Goal: Task Accomplishment & Management: Use online tool/utility

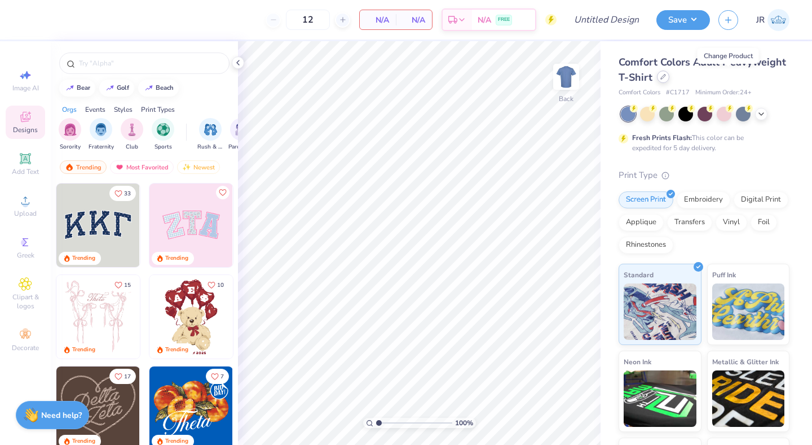
click at [666, 77] on icon at bounding box center [664, 77] width 6 height 6
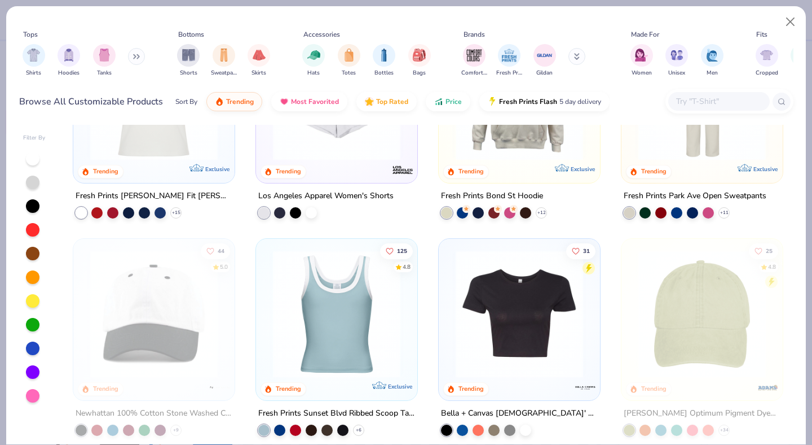
scroll to position [1202, 0]
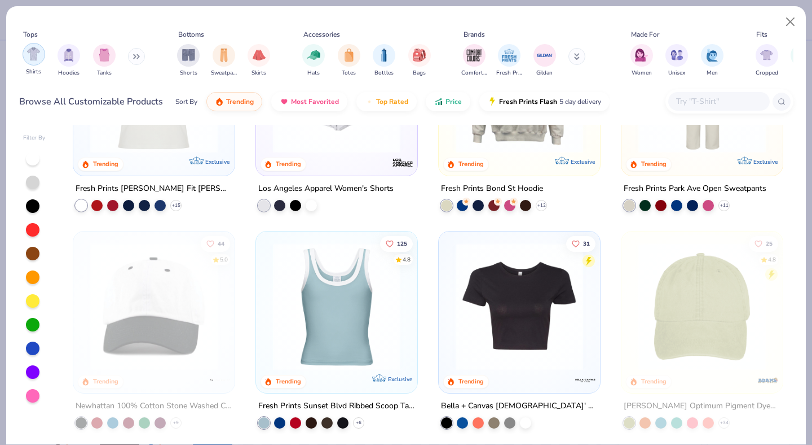
click at [40, 58] on div "filter for Shirts" at bounding box center [34, 54] width 23 height 23
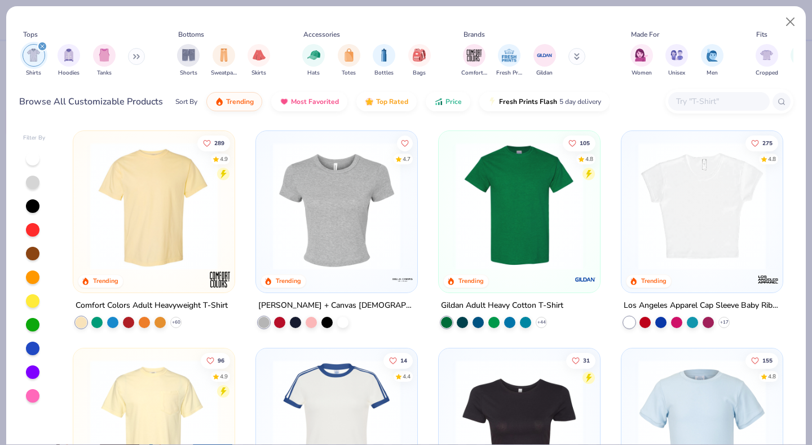
click at [143, 177] on img at bounding box center [154, 205] width 139 height 127
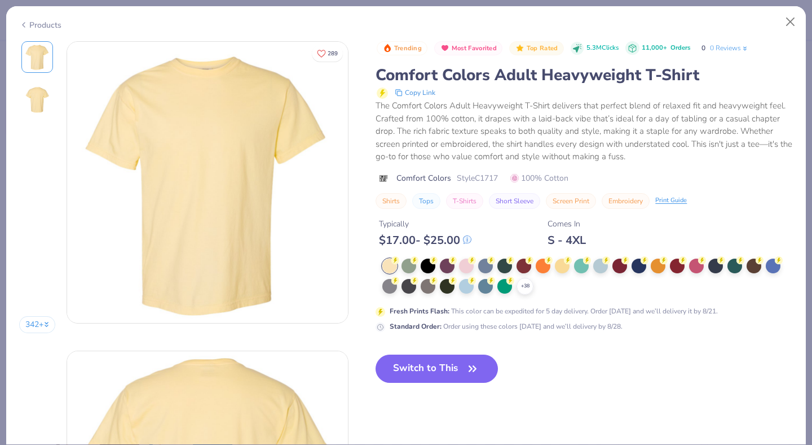
click at [413, 375] on div "Trending Most Favorited Top Rated 5.3M Clicks 11,000+ Orders 0 0 Reviews Comfor…" at bounding box center [584, 220] width 417 height 359
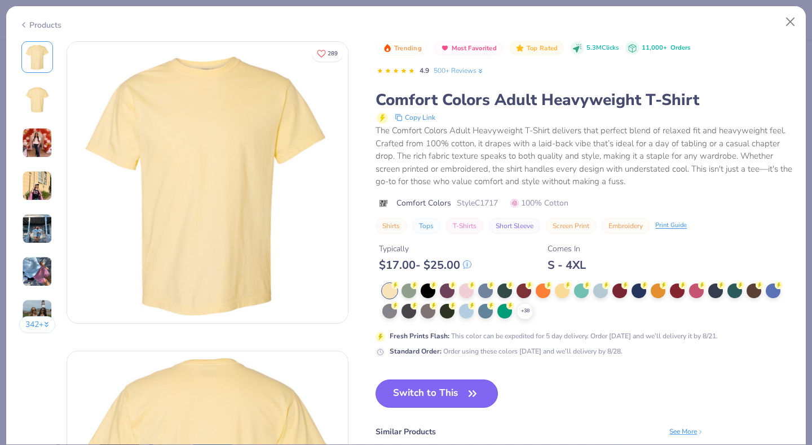
click at [423, 394] on button "Switch to This" at bounding box center [437, 393] width 122 height 28
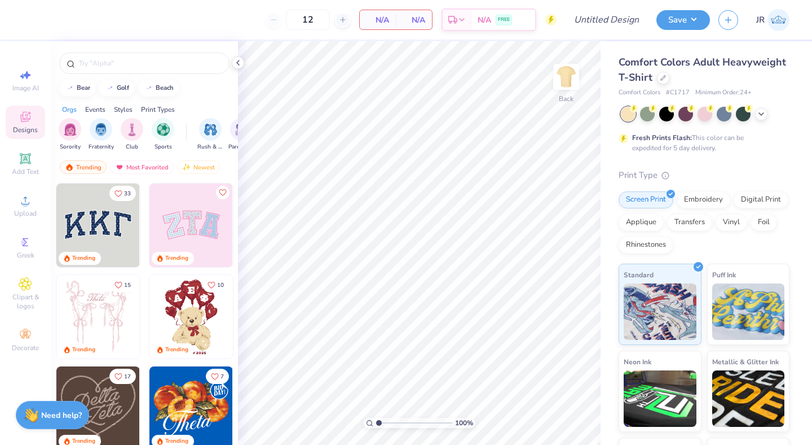
click at [794, 17] on div "Save JR" at bounding box center [735, 19] width 156 height 39
click at [210, 14] on div "12 N/A Per Item N/A Total Est. Delivery N/A FREE" at bounding box center [294, 19] width 526 height 39
click at [608, 20] on input "Design Title" at bounding box center [620, 19] width 55 height 23
type input "Proof Mockup"
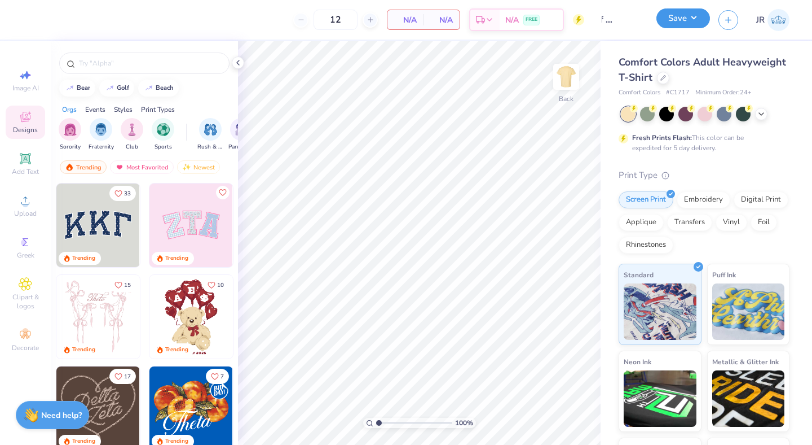
click at [678, 22] on button "Save" at bounding box center [684, 18] width 54 height 20
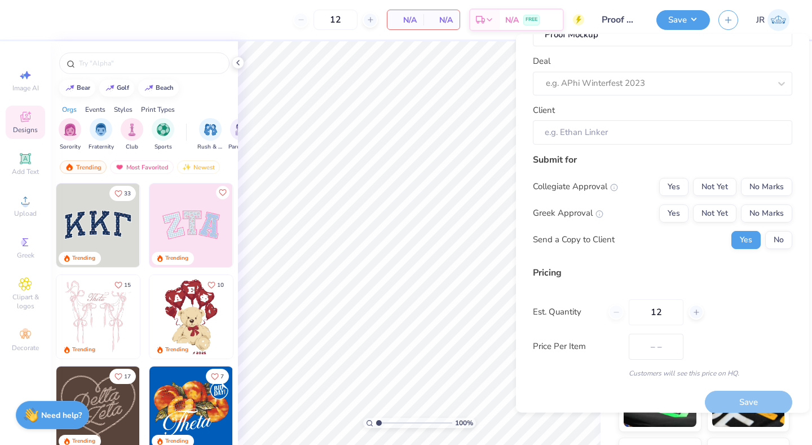
scroll to position [32, 0]
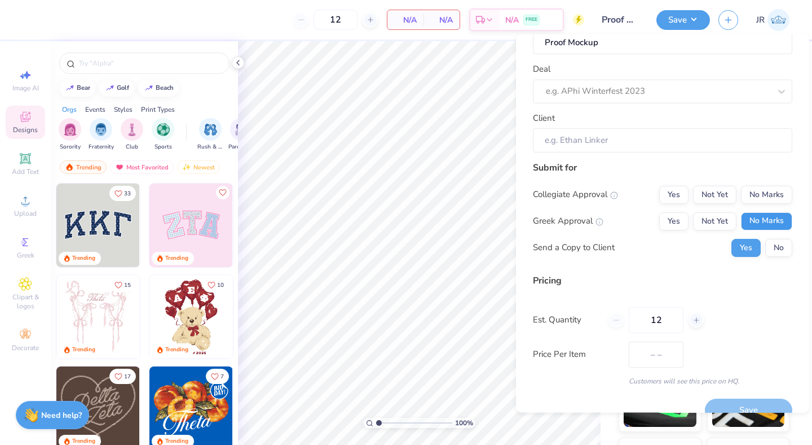
click at [749, 218] on button "No Marks" at bounding box center [766, 221] width 51 height 18
click at [748, 195] on button "No Marks" at bounding box center [766, 194] width 51 height 18
click at [767, 237] on div "Collegiate Approval Yes Not Yet No Marks Greek Approval Yes Not Yet No Marks Se…" at bounding box center [662, 220] width 259 height 71
click at [767, 247] on button "No" at bounding box center [779, 247] width 27 height 18
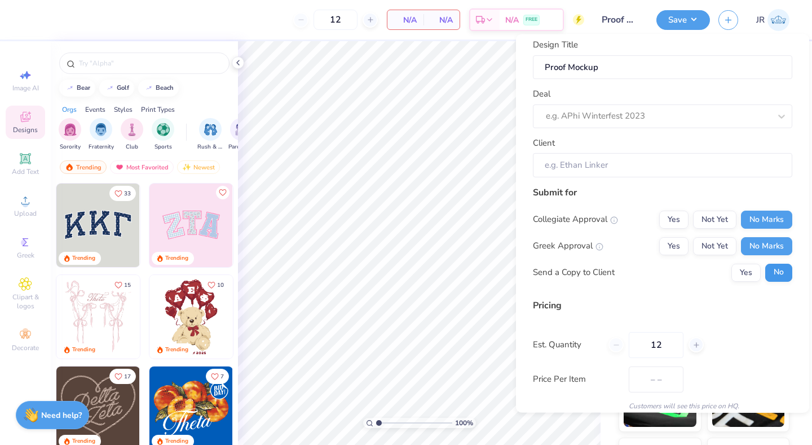
scroll to position [0, 0]
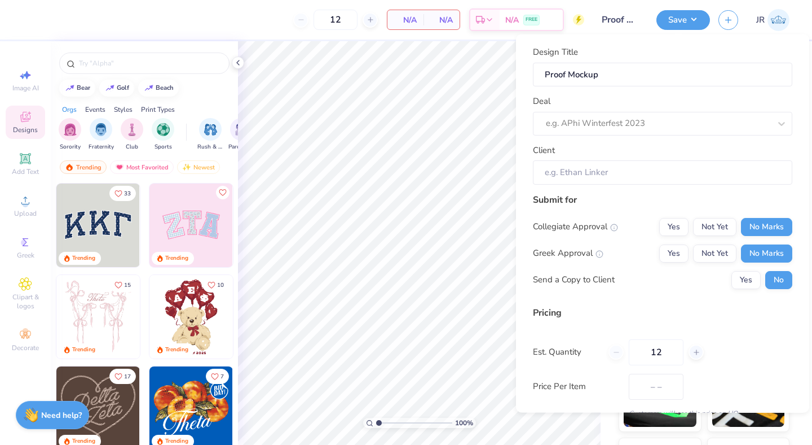
click at [643, 135] on div "Design Title Proof Mockup Deal e.g. APhi Winterfest 2023 Client" at bounding box center [662, 115] width 259 height 139
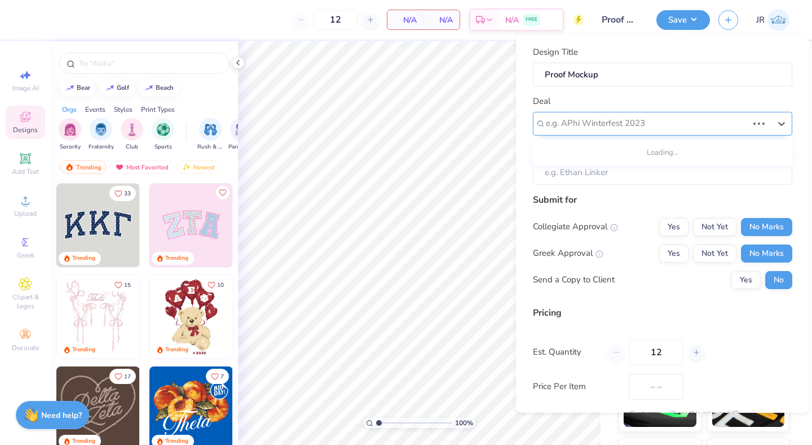
click at [641, 130] on div at bounding box center [647, 123] width 202 height 15
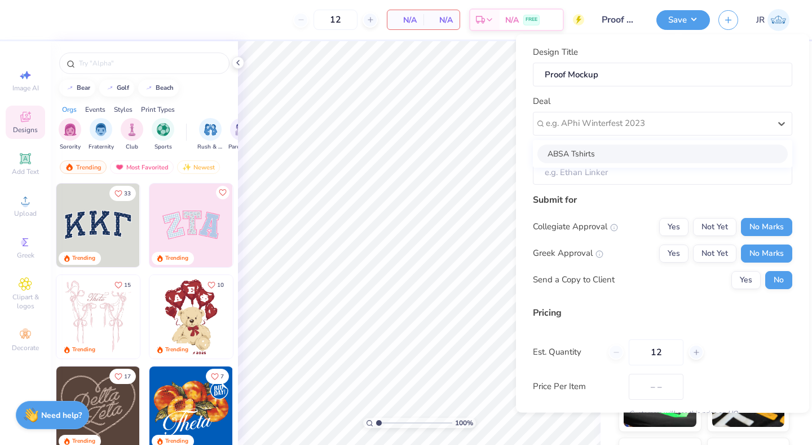
click at [615, 155] on div "ABSA Tshirts" at bounding box center [663, 153] width 250 height 19
type input "[PERSON_NAME]"
click at [615, 174] on input "[PERSON_NAME]" at bounding box center [662, 172] width 259 height 24
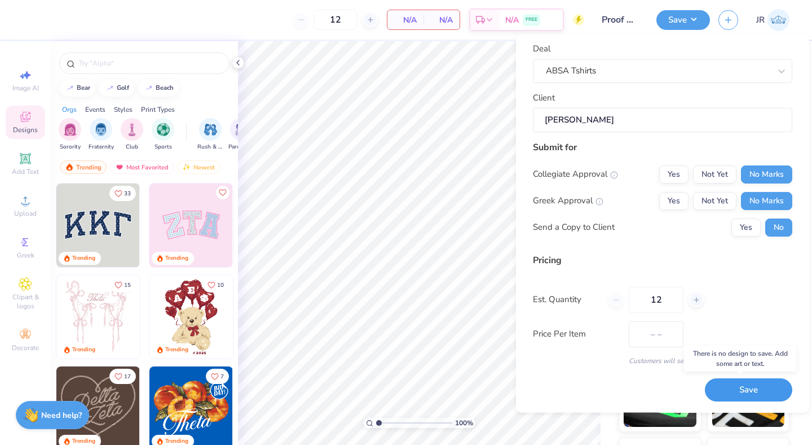
click at [738, 387] on button "Save" at bounding box center [748, 390] width 87 height 23
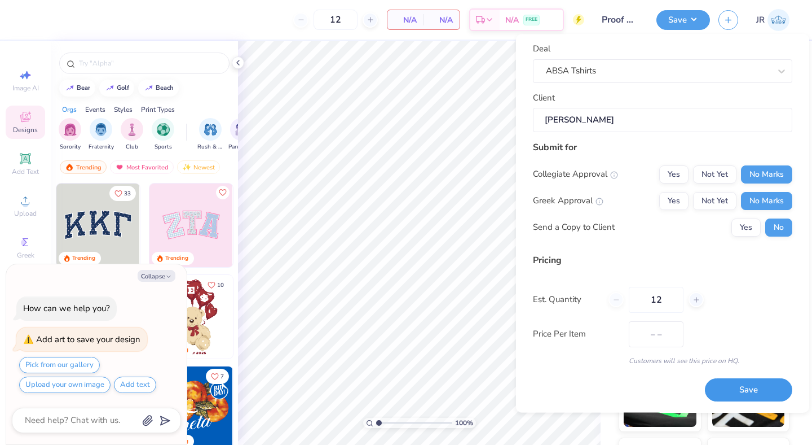
click at [717, 393] on button "Save" at bounding box center [748, 390] width 87 height 23
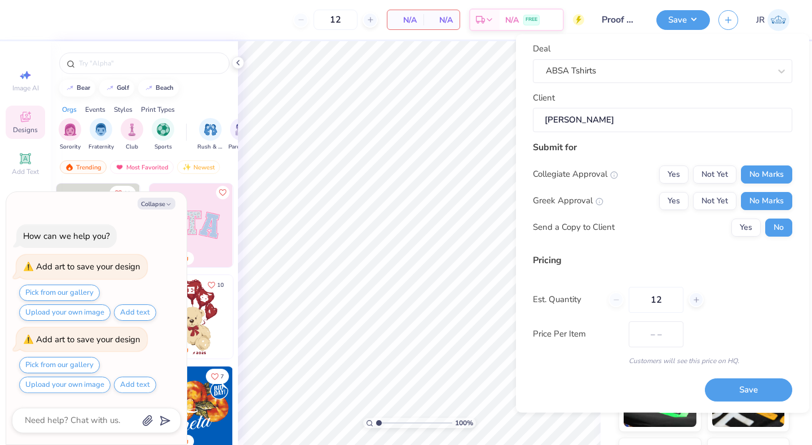
click at [199, 81] on div "[GEOGRAPHIC_DATA]" at bounding box center [144, 88] width 187 height 17
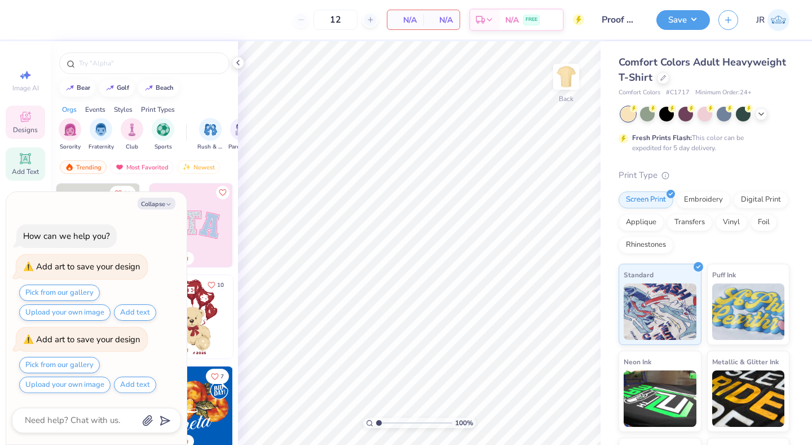
click at [22, 153] on icon at bounding box center [26, 159] width 14 height 14
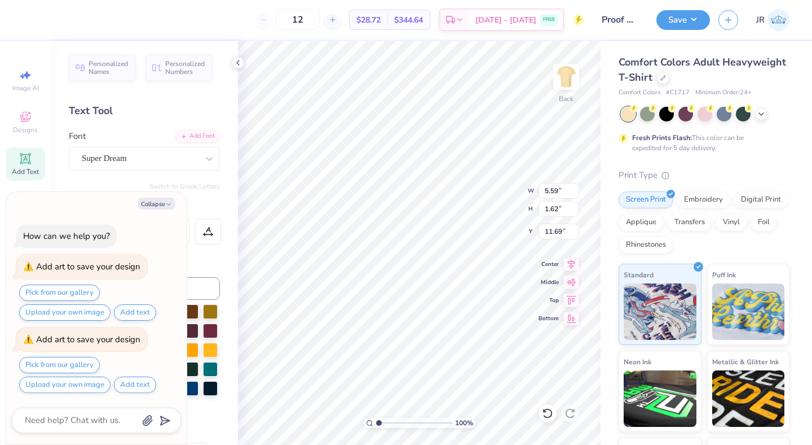
type textarea "x"
type textarea "A"
type textarea "x"
type textarea "AB"
type textarea "x"
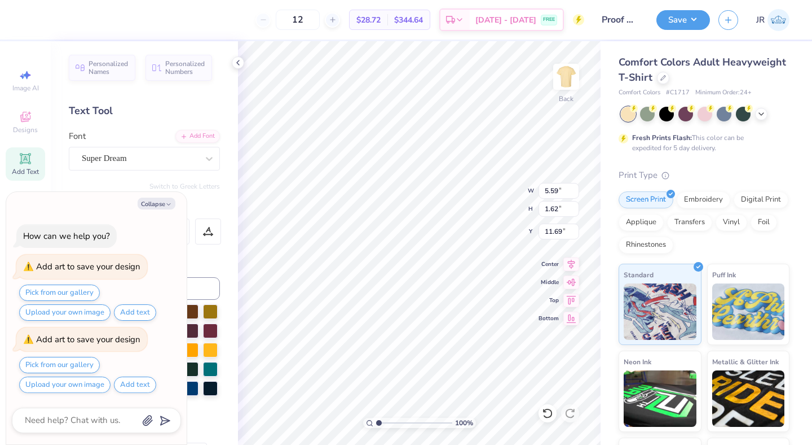
type textarea "ABSA"
type textarea "x"
type input "3.00"
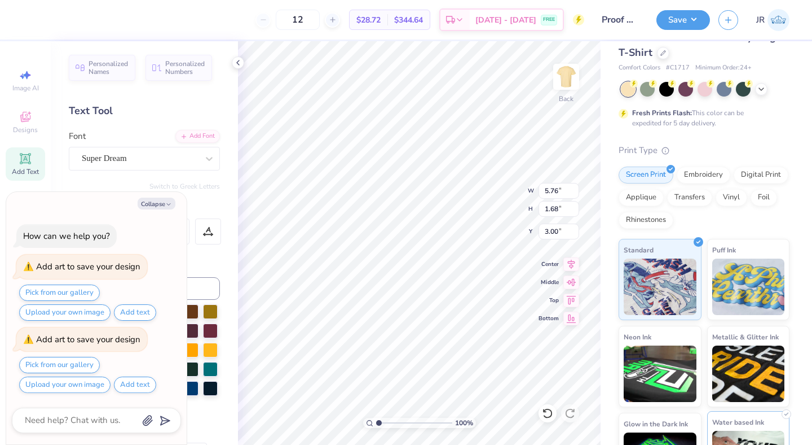
scroll to position [0, 0]
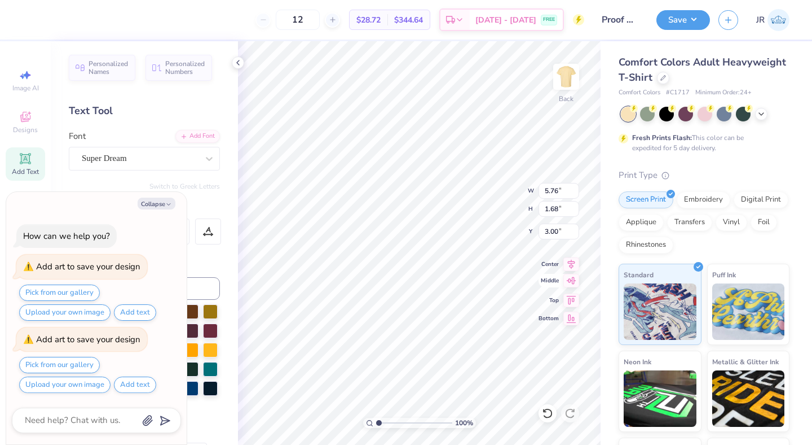
type textarea "x"
type input "3.29"
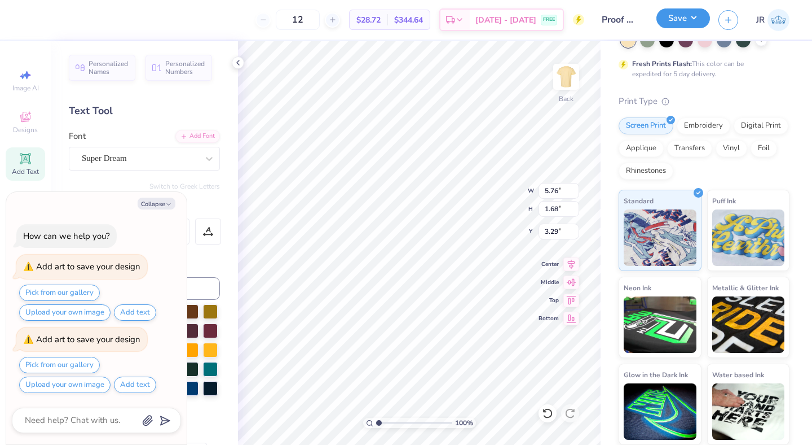
click at [680, 24] on button "Save" at bounding box center [684, 18] width 54 height 20
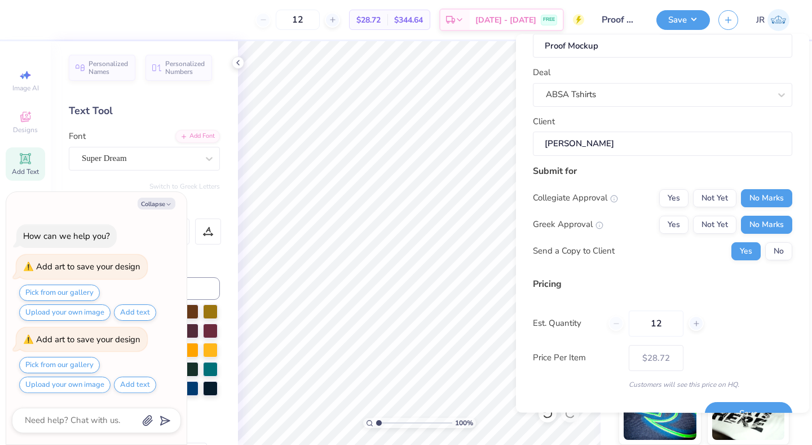
scroll to position [52, 0]
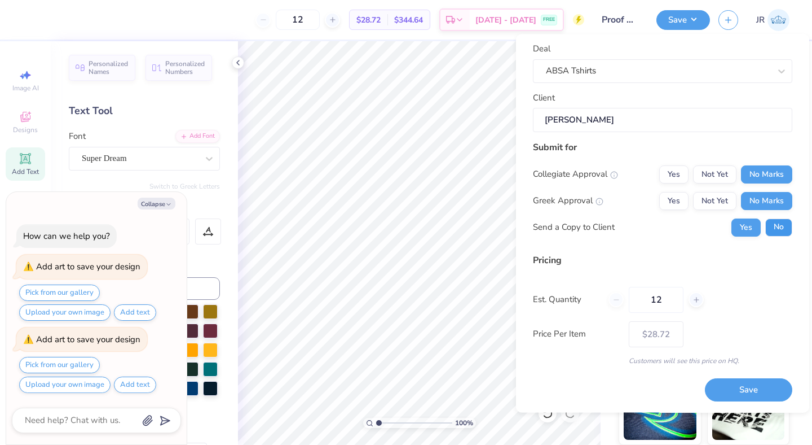
click at [771, 229] on button "No" at bounding box center [779, 227] width 27 height 18
type textarea "x"
click at [742, 390] on button "Save" at bounding box center [748, 390] width 87 height 23
type input "$28.72"
type textarea "x"
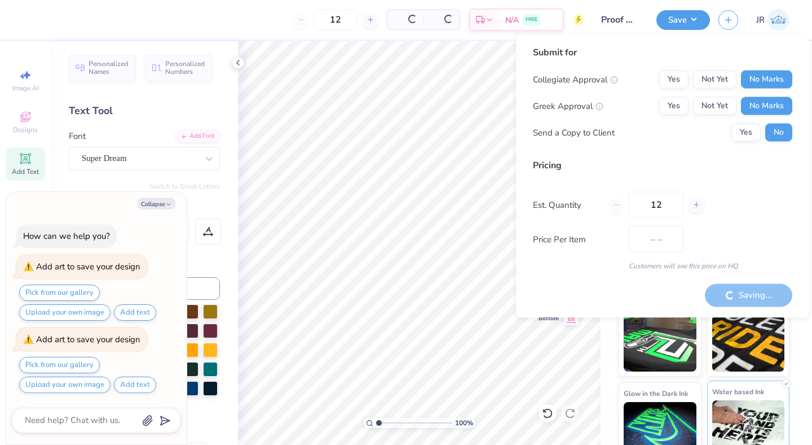
scroll to position [93, 0]
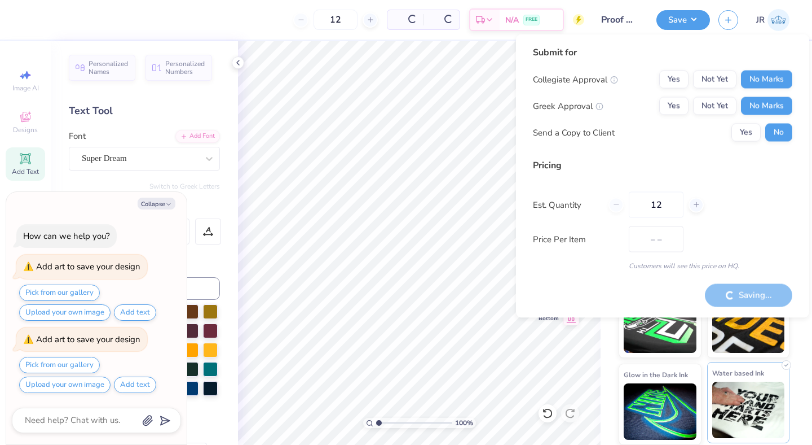
type input "$28.72"
type textarea "x"
type input "$28.72"
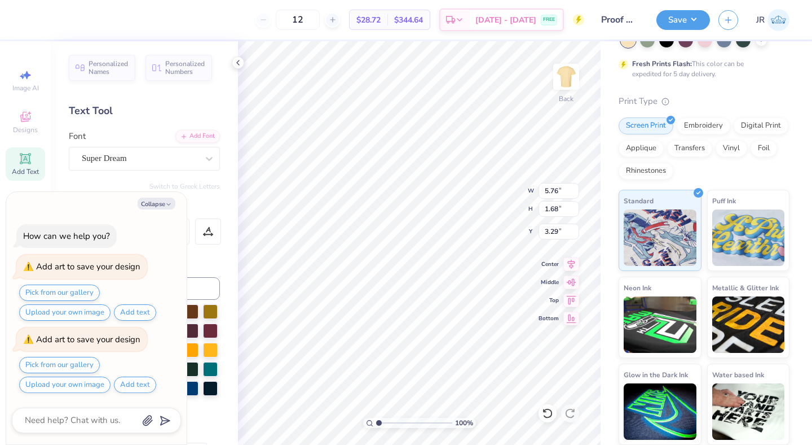
scroll to position [0, 0]
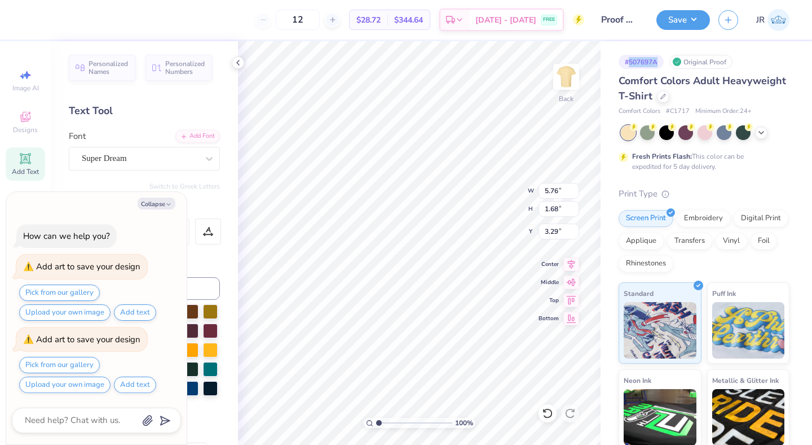
drag, startPoint x: 661, startPoint y: 60, endPoint x: 628, endPoint y: 60, distance: 33.3
click at [628, 60] on div "# 507697A" at bounding box center [641, 62] width 45 height 14
click at [670, 99] on div at bounding box center [663, 95] width 12 height 12
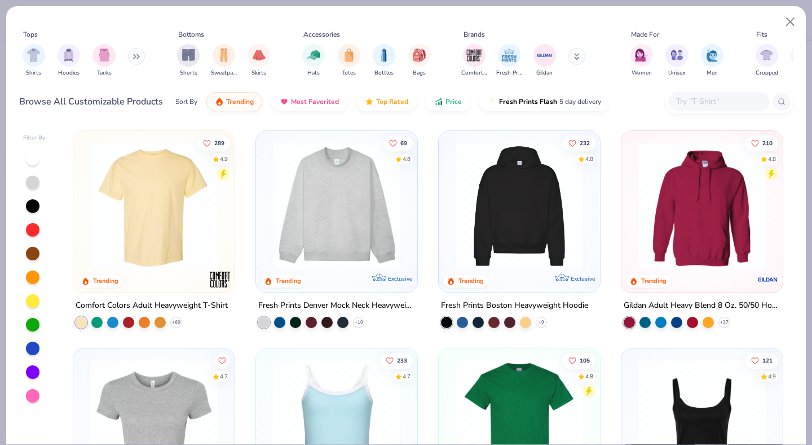
click at [175, 201] on img at bounding box center [154, 205] width 139 height 127
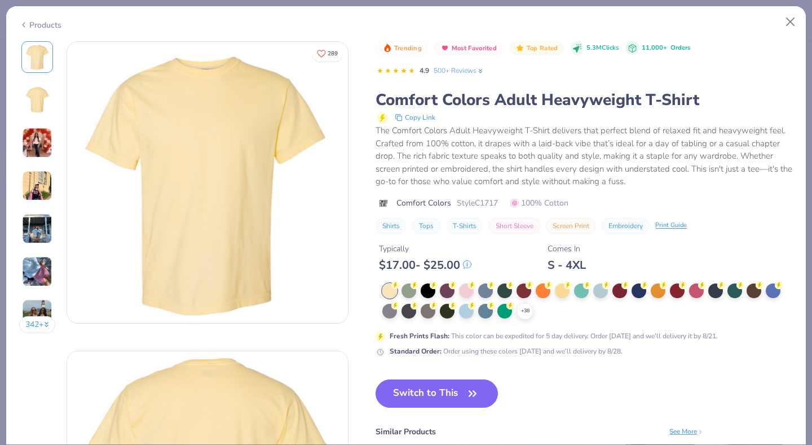
scroll to position [1, 0]
drag, startPoint x: 502, startPoint y: 201, endPoint x: 477, endPoint y: 201, distance: 24.8
click at [477, 201] on div "Comfort Colors Style C1717 100% Cotton" at bounding box center [584, 203] width 417 height 12
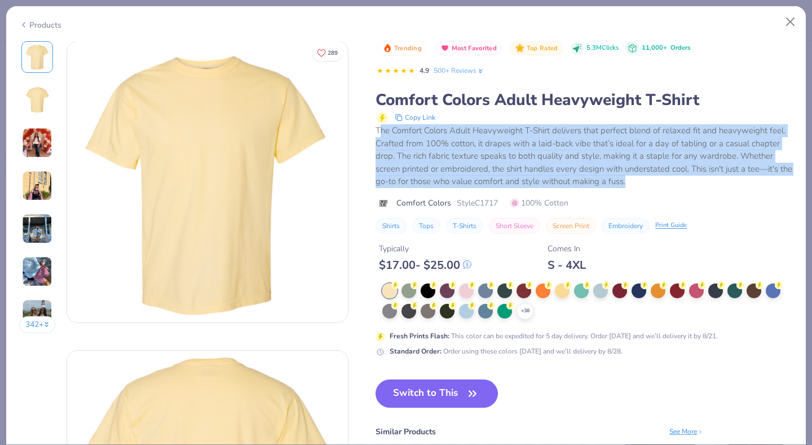
drag, startPoint x: 379, startPoint y: 131, endPoint x: 647, endPoint y: 184, distance: 273.7
click at [647, 184] on div "The Comfort Colors Adult Heavyweight T-Shirt delivers that perfect blend of rel…" at bounding box center [584, 156] width 417 height 64
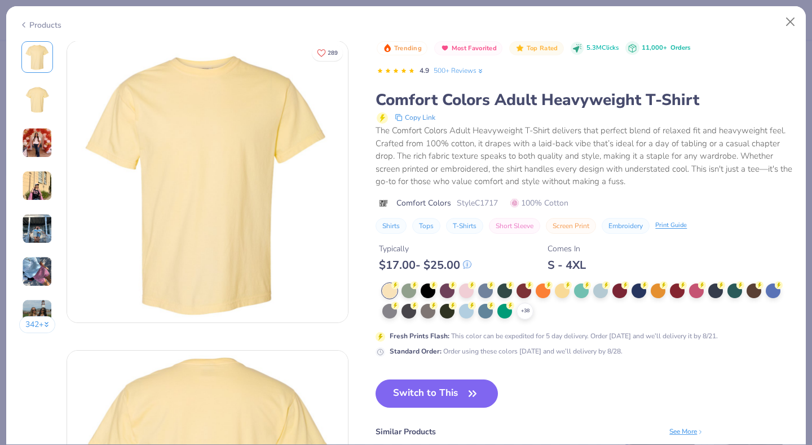
click at [475, 160] on div "The Comfort Colors Adult Heavyweight T-Shirt delivers that perfect blend of rel…" at bounding box center [584, 156] width 417 height 64
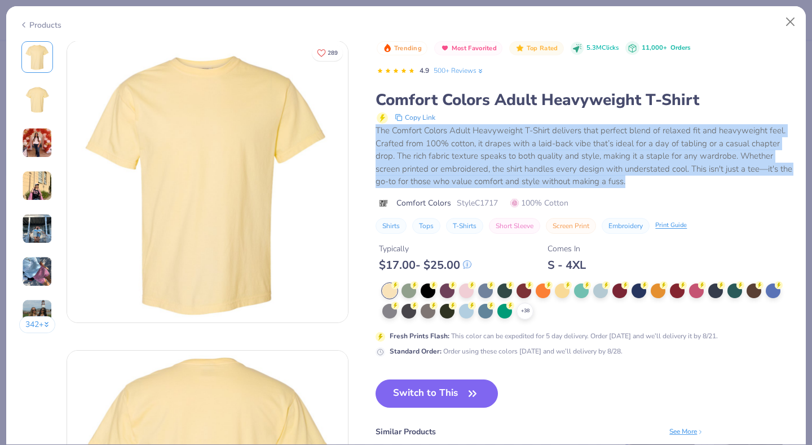
drag, startPoint x: 652, startPoint y: 184, endPoint x: 376, endPoint y: 134, distance: 279.7
click at [376, 134] on div "The Comfort Colors Adult Heavyweight T-Shirt delivers that perfect blend of rel…" at bounding box center [584, 156] width 417 height 64
type textarea "x"
copy div "The Comfort Colors Adult Heavyweight T-Shirt delivers that perfect blend of rel…"
